Goal: Information Seeking & Learning: Check status

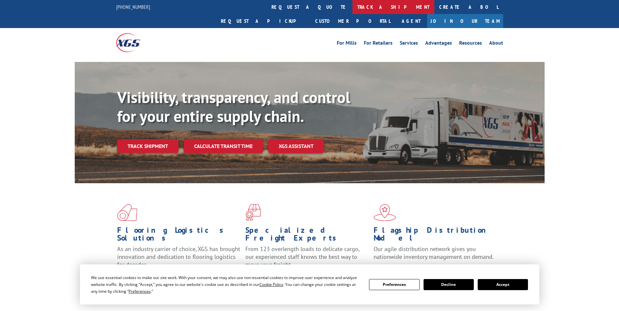
click at [352, 6] on link "track a shipment" at bounding box center [393, 7] width 82 height 14
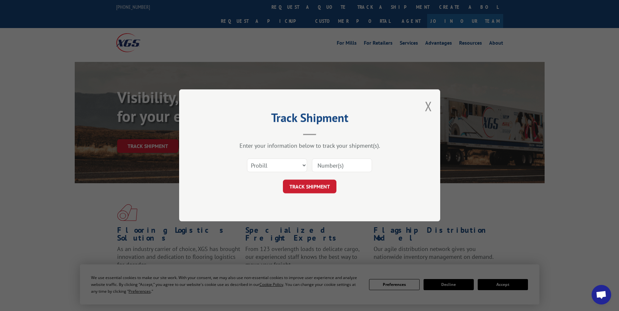
paste input "456324976"
type input "456324976"
click at [304, 183] on button "TRACK SHIPMENT" at bounding box center [309, 187] width 53 height 14
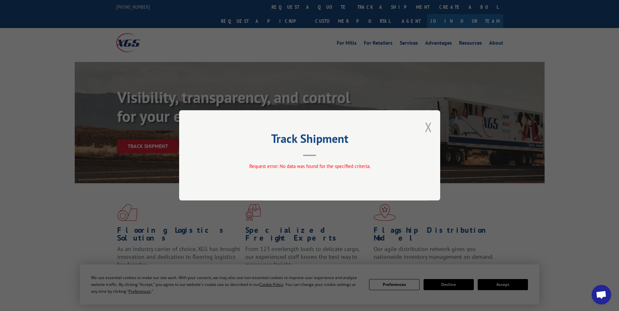
click at [428, 125] on button "Close modal" at bounding box center [428, 126] width 7 height 17
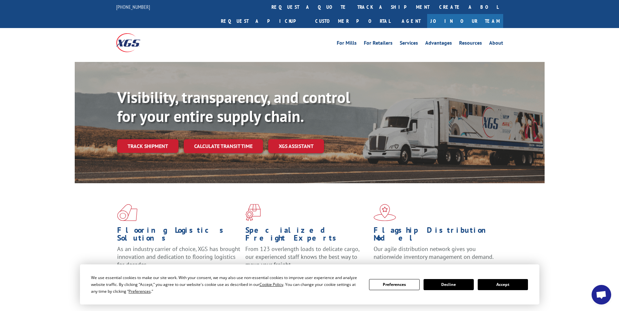
drag, startPoint x: 276, startPoint y: 8, endPoint x: 287, endPoint y: 11, distance: 10.8
click at [352, 8] on link "track a shipment" at bounding box center [393, 7] width 82 height 14
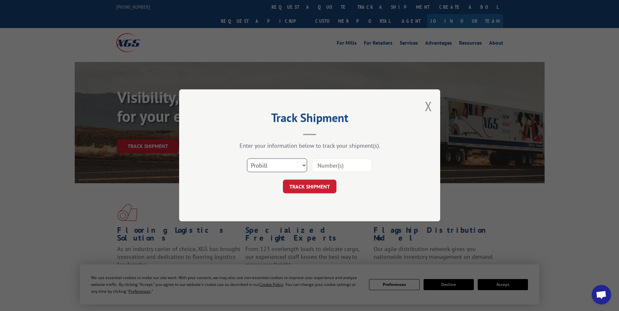
click at [305, 165] on select "Select category... Probill BOL PO" at bounding box center [277, 166] width 60 height 14
select select "bol"
click at [247, 159] on select "Select category... Probill BOL PO" at bounding box center [277, 166] width 60 height 14
paste input "80586140"
type input "80586140"
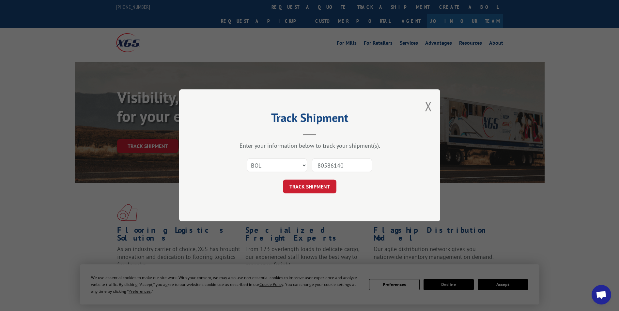
click at [307, 178] on form "Select category... Probill BOL PO 80586140 TRACK SHIPMENT" at bounding box center [310, 174] width 196 height 39
click at [309, 185] on button "TRACK SHIPMENT" at bounding box center [309, 187] width 53 height 14
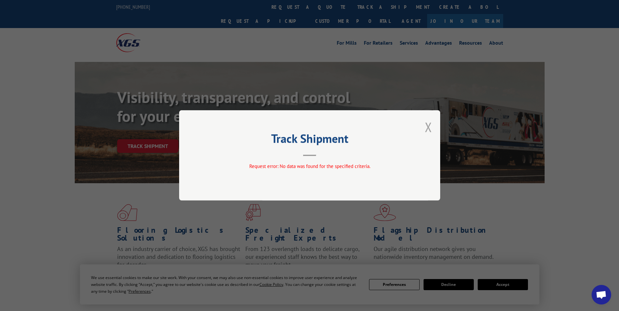
click at [428, 128] on button "Close modal" at bounding box center [428, 126] width 7 height 17
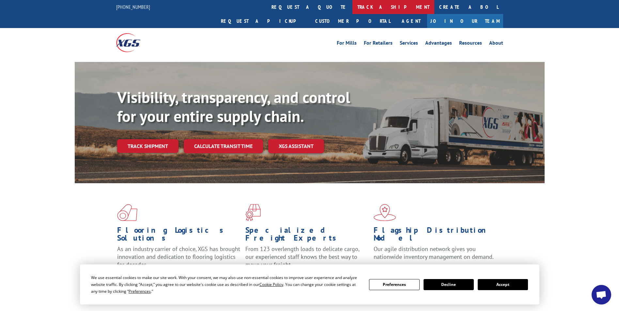
click at [352, 5] on link "track a shipment" at bounding box center [393, 7] width 82 height 14
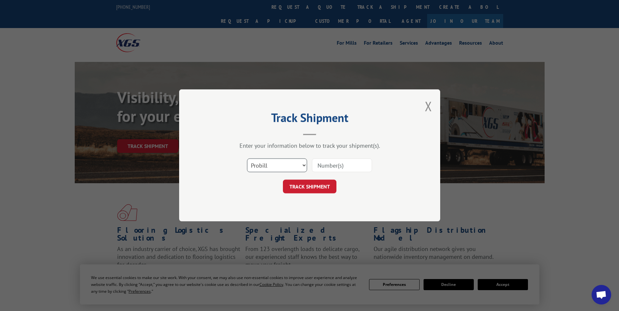
click at [303, 163] on select "Select category... Probill BOL PO" at bounding box center [277, 166] width 60 height 14
select select "po"
click at [247, 159] on select "Select category... Probill BOL PO" at bounding box center [277, 166] width 60 height 14
paste input "P95989REGUSH"
type input "P95989REGUSH"
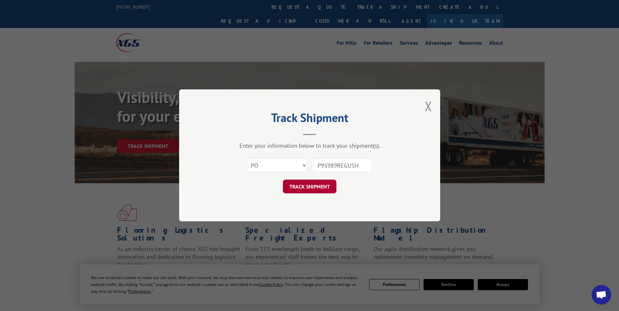
click at [305, 185] on button "TRACK SHIPMENT" at bounding box center [309, 187] width 53 height 14
